Goal: Browse casually: Explore the website without a specific task or goal

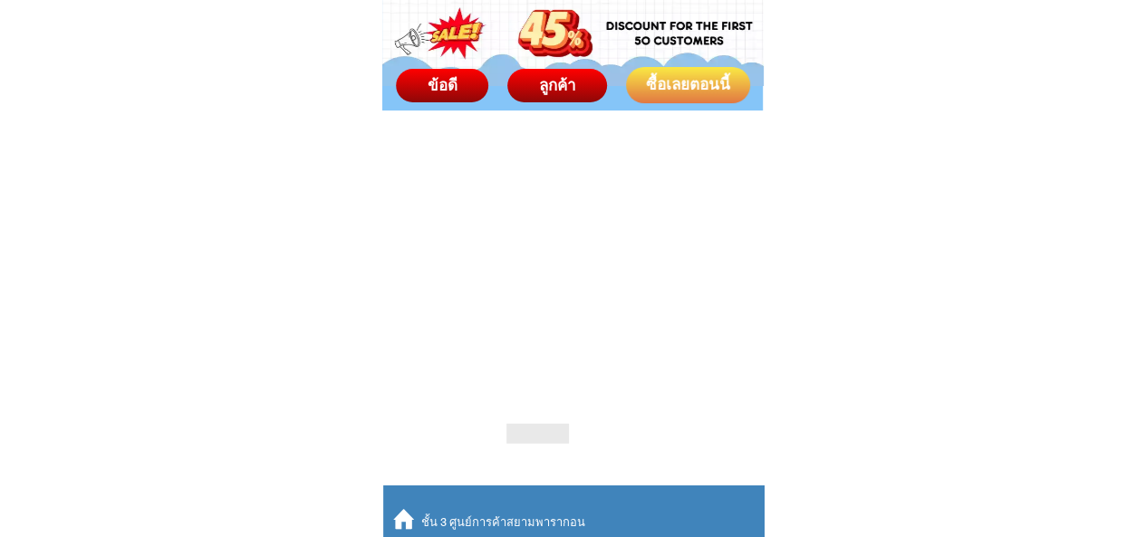
scroll to position [12757, 0]
